Goal: Contribute content

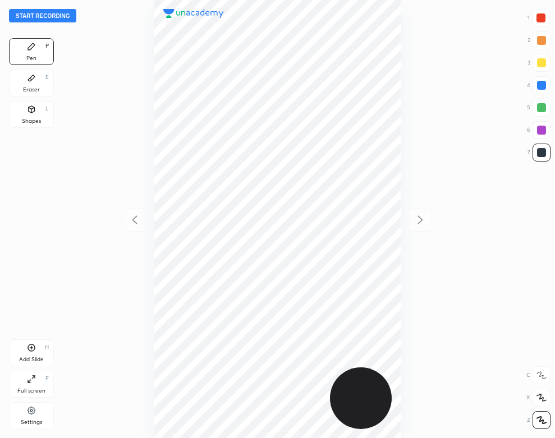
scroll to position [438, 375]
click at [70, 17] on button "Start recording" at bounding box center [42, 15] width 67 height 13
click at [42, 349] on div "Add Slide H" at bounding box center [31, 352] width 45 height 27
click at [31, 84] on div "Eraser E" at bounding box center [31, 83] width 45 height 27
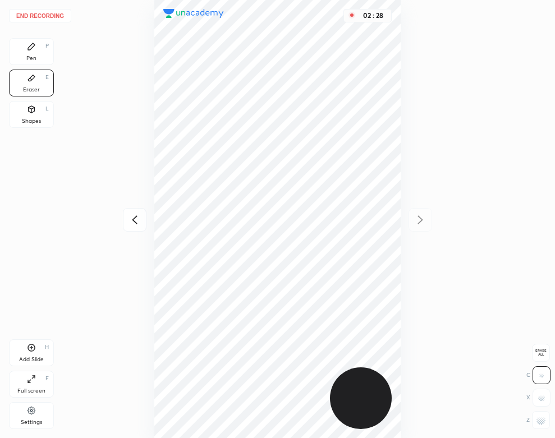
click at [36, 51] on div "Pen P" at bounding box center [31, 51] width 45 height 27
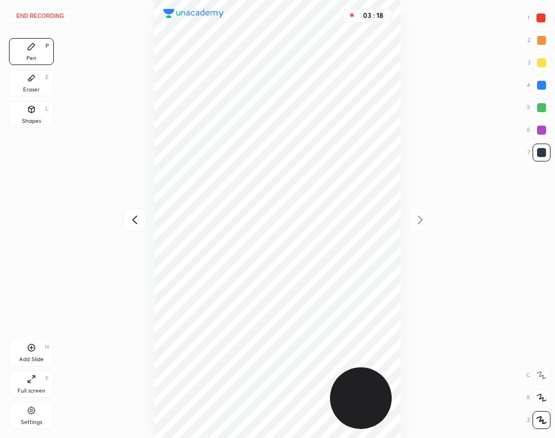
click at [40, 353] on div "Add Slide H" at bounding box center [31, 352] width 45 height 27
click at [122, 196] on div "03 : 46" at bounding box center [277, 219] width 375 height 438
click at [43, 12] on button "End recording" at bounding box center [40, 15] width 62 height 13
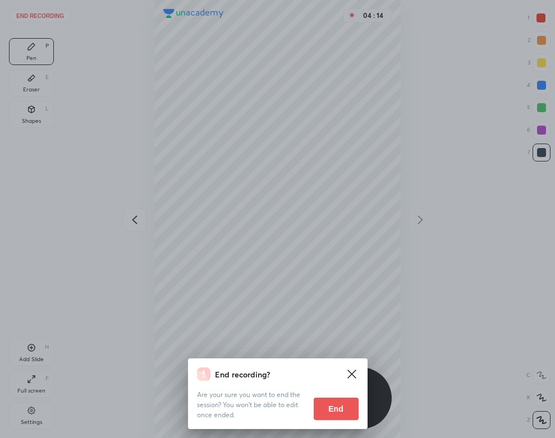
click at [336, 405] on button "End" at bounding box center [335, 409] width 45 height 22
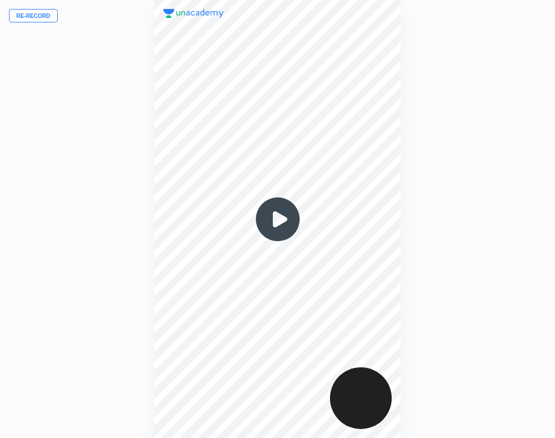
click at [281, 214] on img at bounding box center [278, 219] width 54 height 54
